Goal: Transaction & Acquisition: Purchase product/service

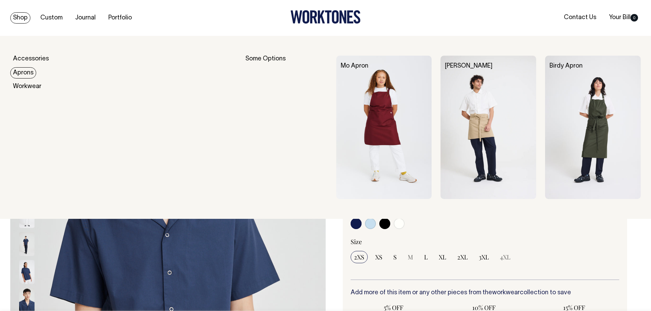
click at [25, 75] on link "Aprons" at bounding box center [23, 72] width 26 height 11
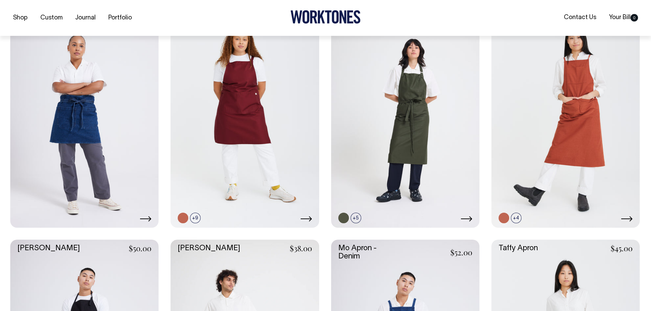
scroll to position [205, 0]
click at [392, 218] on link at bounding box center [393, 218] width 11 height 11
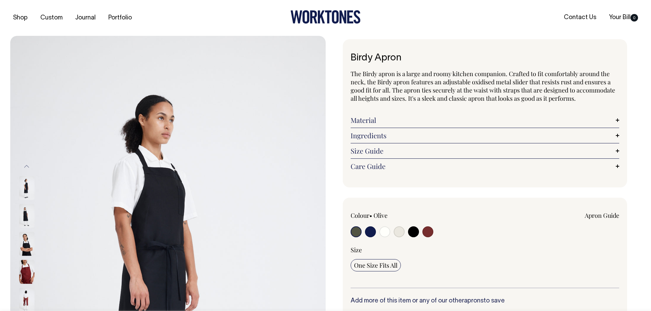
radio input "true"
select select "Black"
click at [414, 234] on input "radio" at bounding box center [413, 232] width 11 height 11
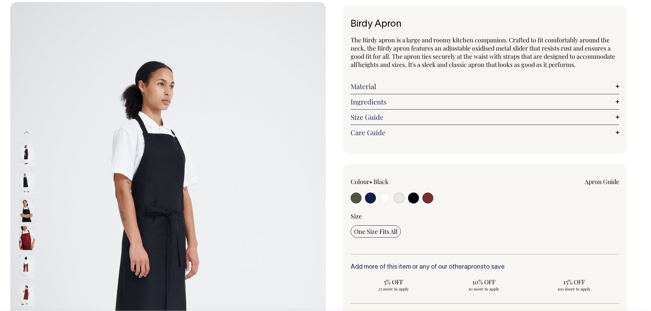
scroll to position [34, 0]
click at [414, 198] on input "radio" at bounding box center [413, 197] width 11 height 11
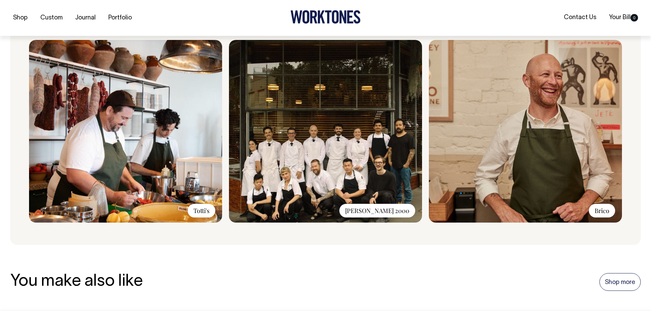
scroll to position [547, 0]
